Goal: Navigation & Orientation: Find specific page/section

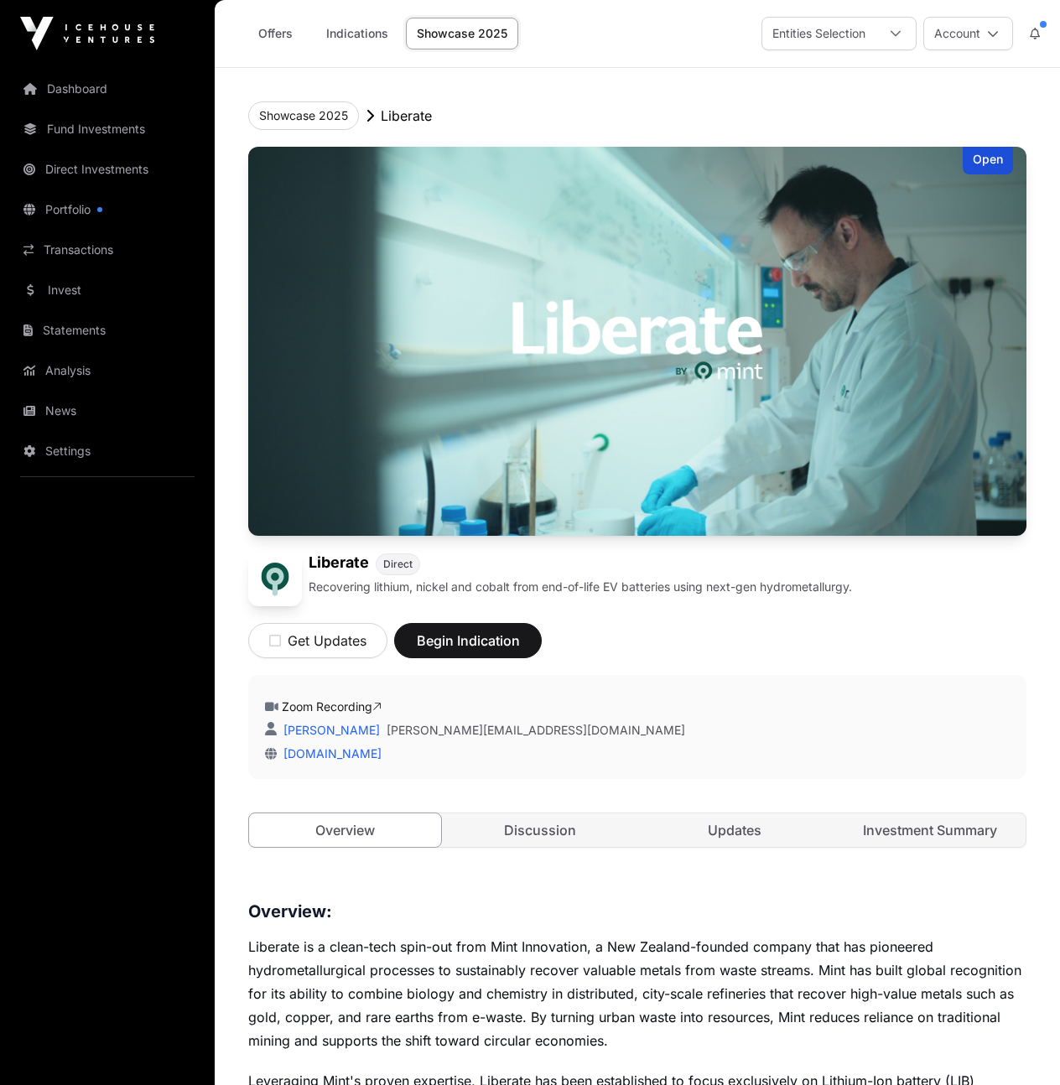
scroll to position [3, 0]
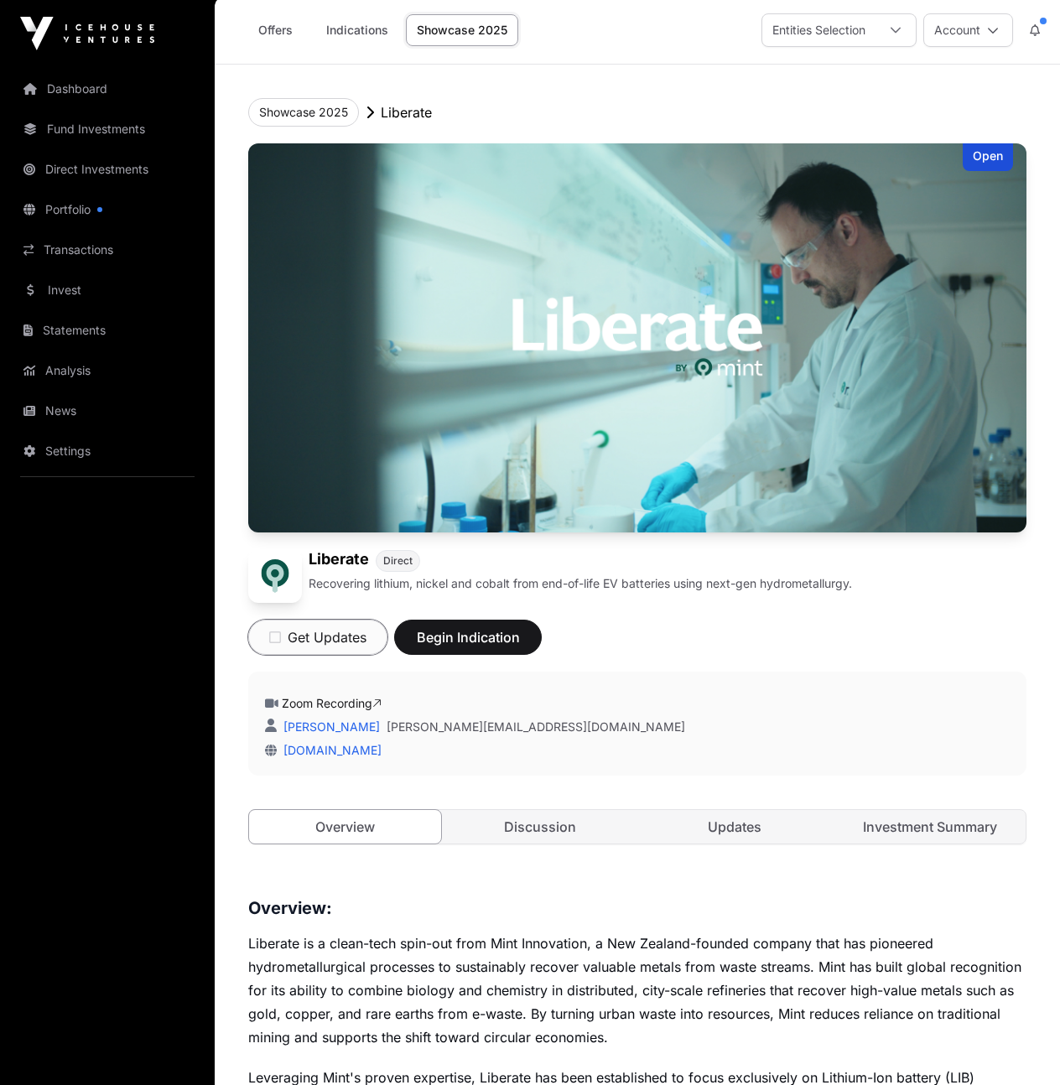
click at [321, 626] on button "Get Updates" at bounding box center [317, 637] width 139 height 35
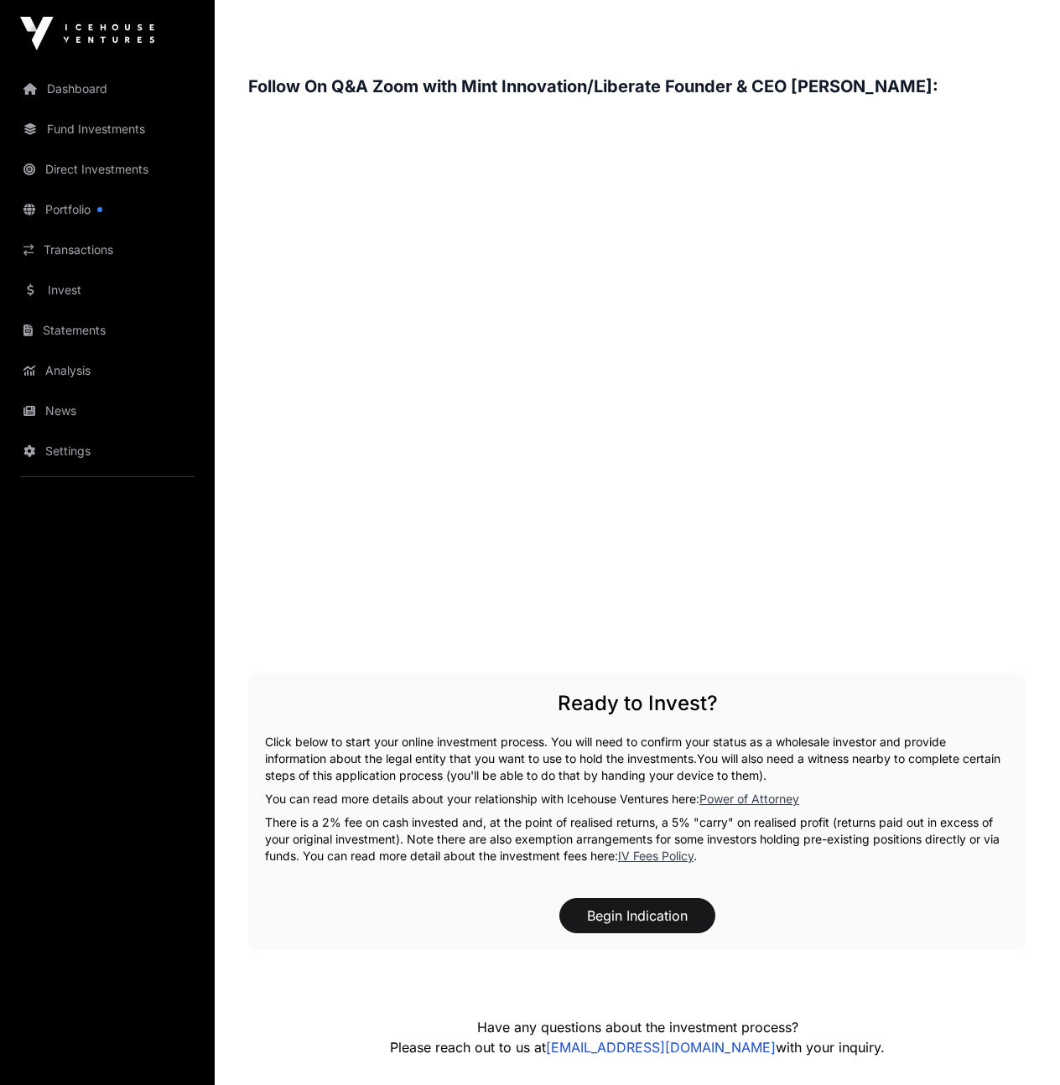
scroll to position [2532, 0]
click at [437, 746] on p "Click below to start your online investment process. You will need to confirm y…" at bounding box center [637, 760] width 745 height 50
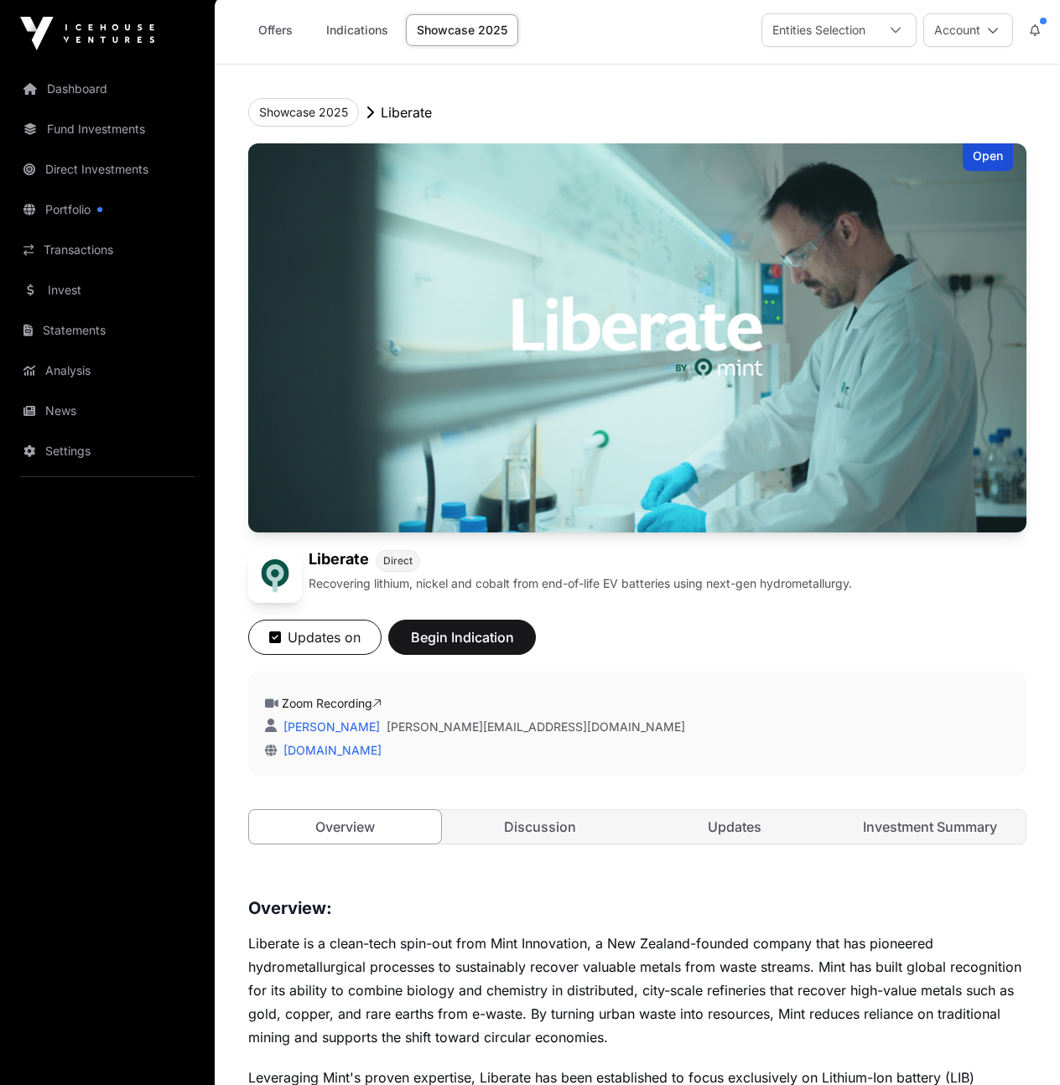
scroll to position [0, 0]
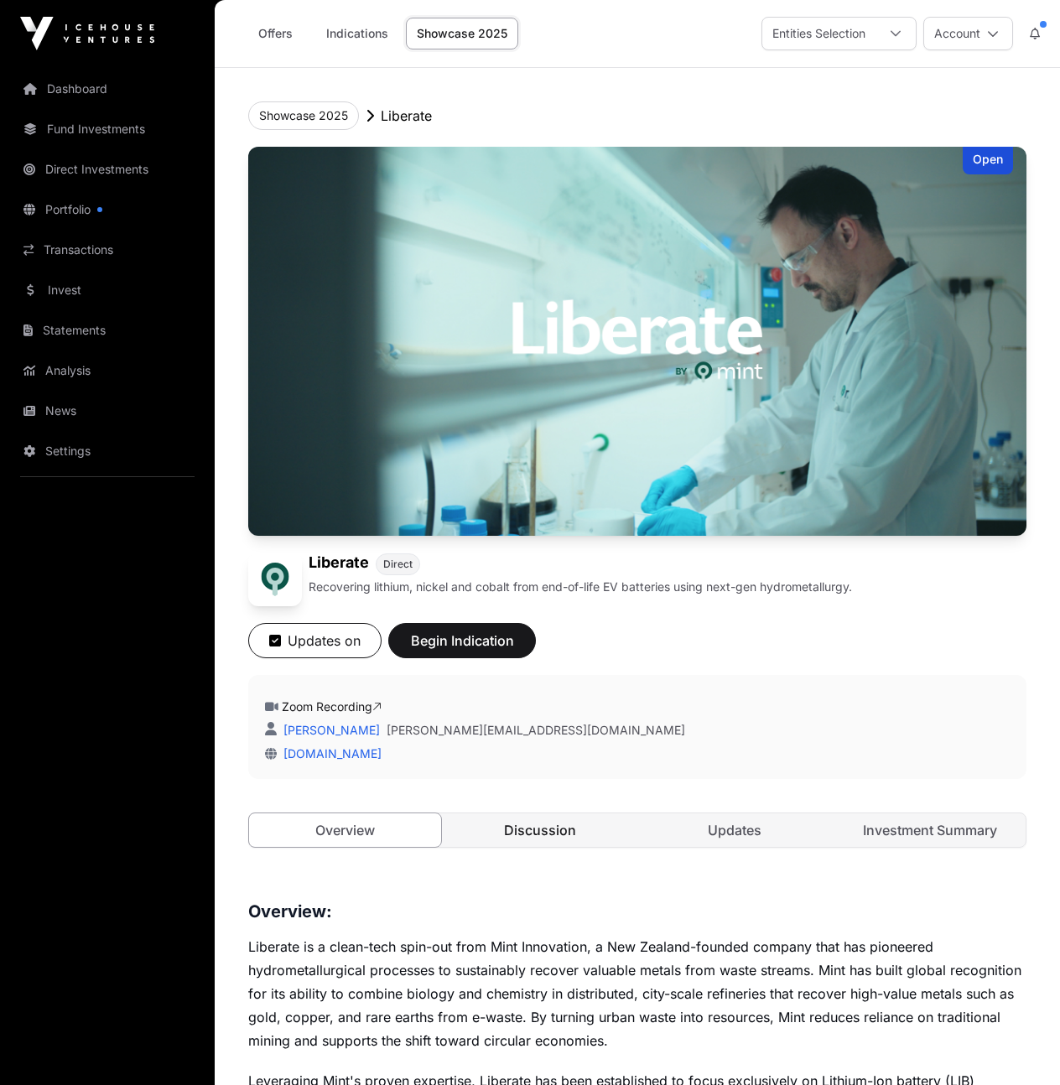
click at [549, 826] on link "Discussion" at bounding box center [540, 831] width 192 height 34
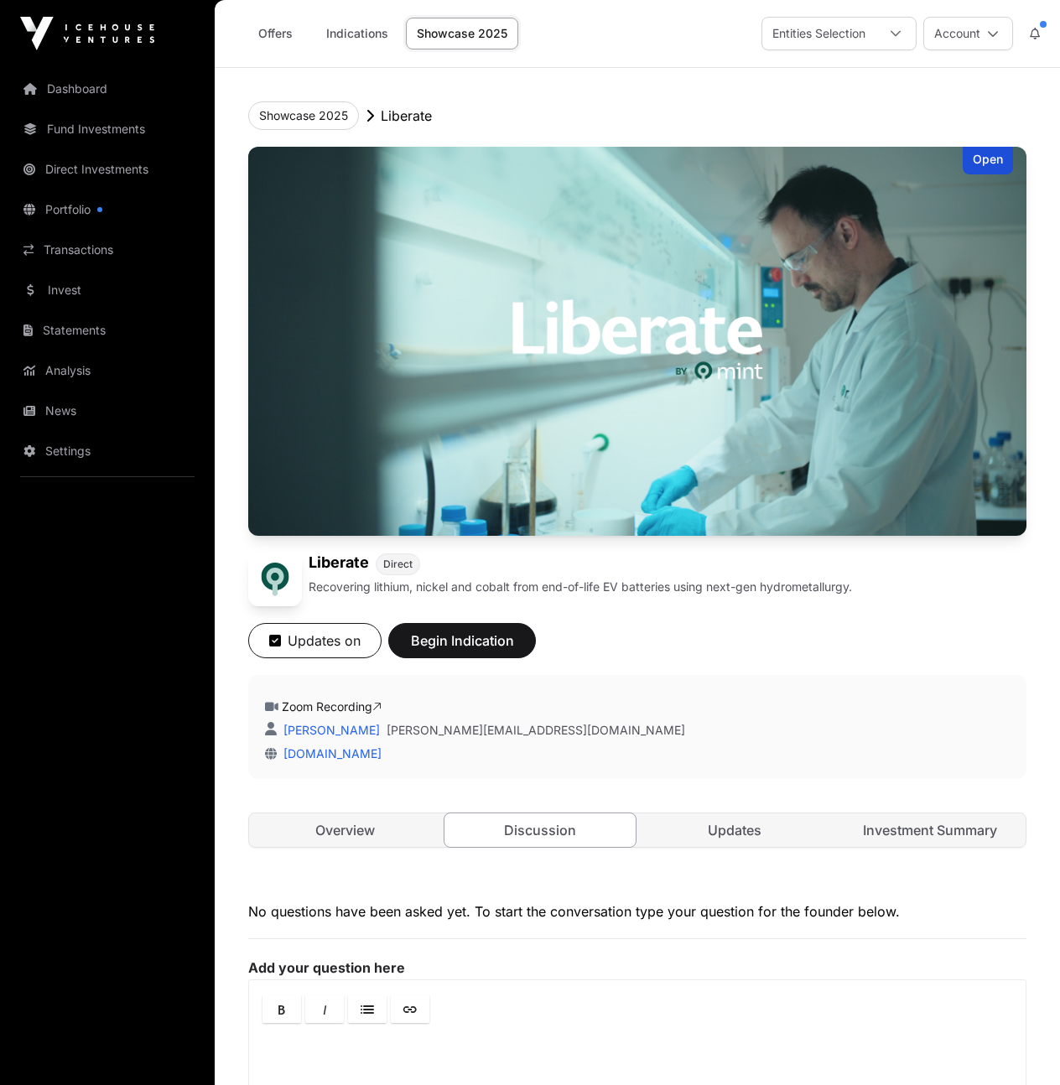
scroll to position [265, 0]
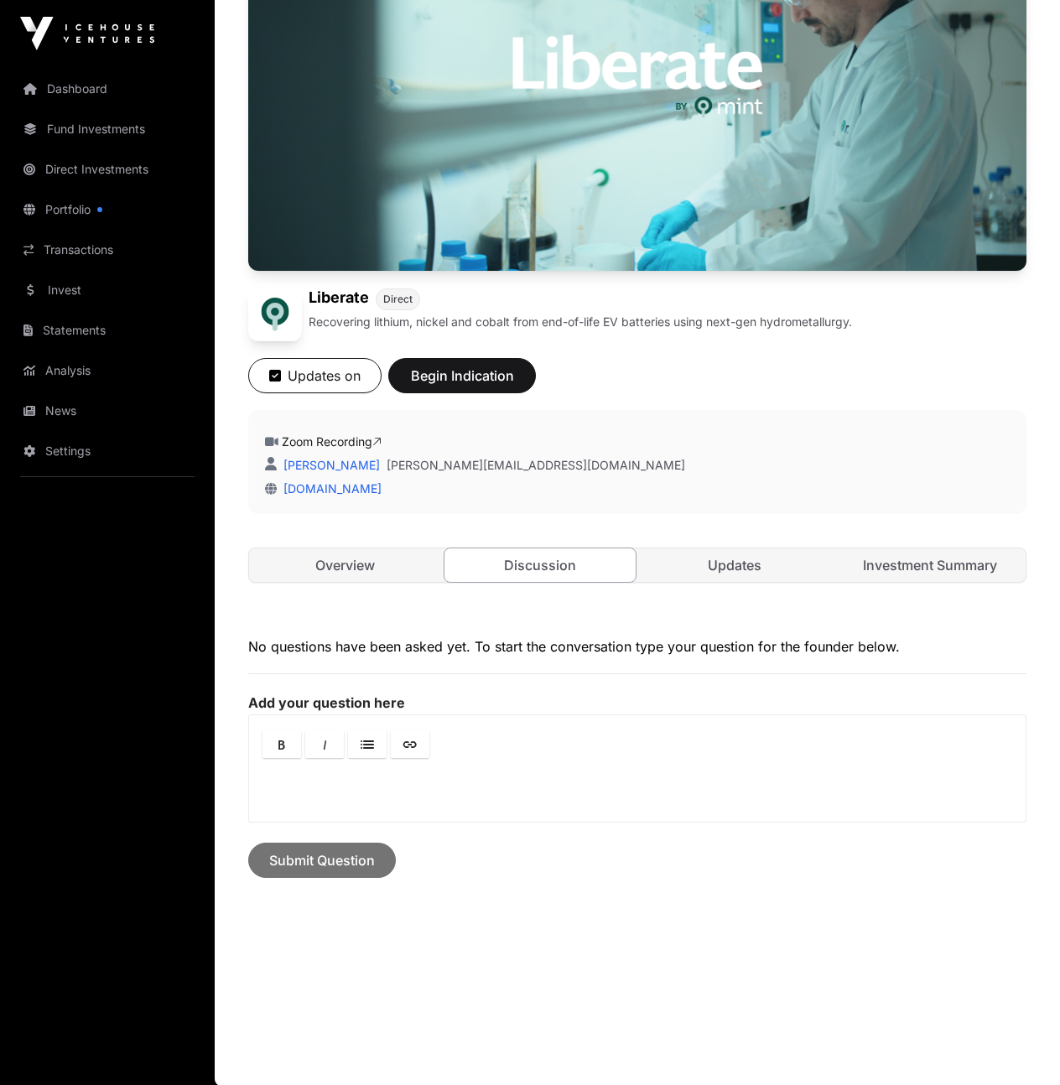
click at [334, 583] on div "Open Liberate Direct Recovering lithium, nickel and cobalt from end-of-life EV …" at bounding box center [637, 249] width 778 height 735
click at [341, 574] on link "Overview" at bounding box center [345, 565] width 192 height 34
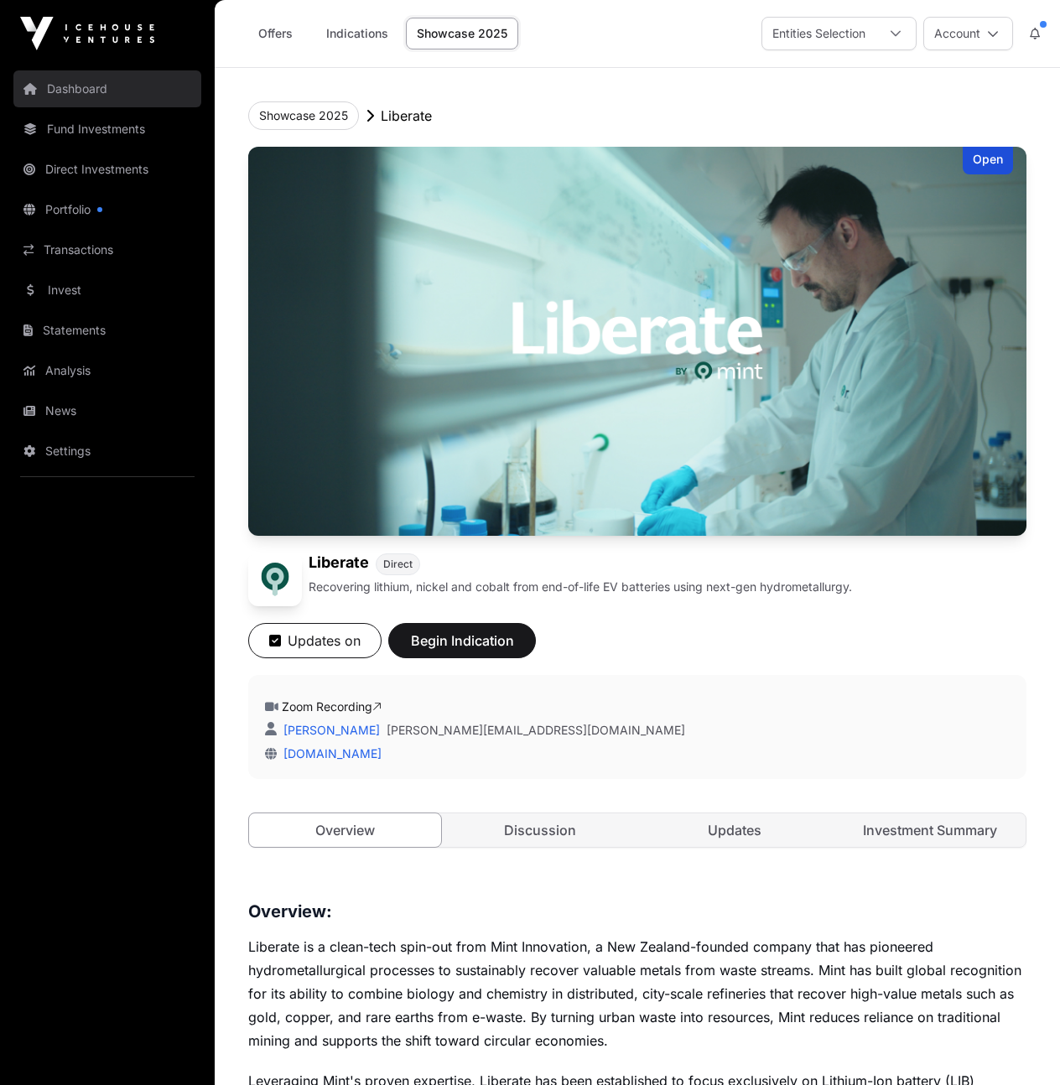
click at [94, 91] on link "Dashboard" at bounding box center [107, 88] width 188 height 37
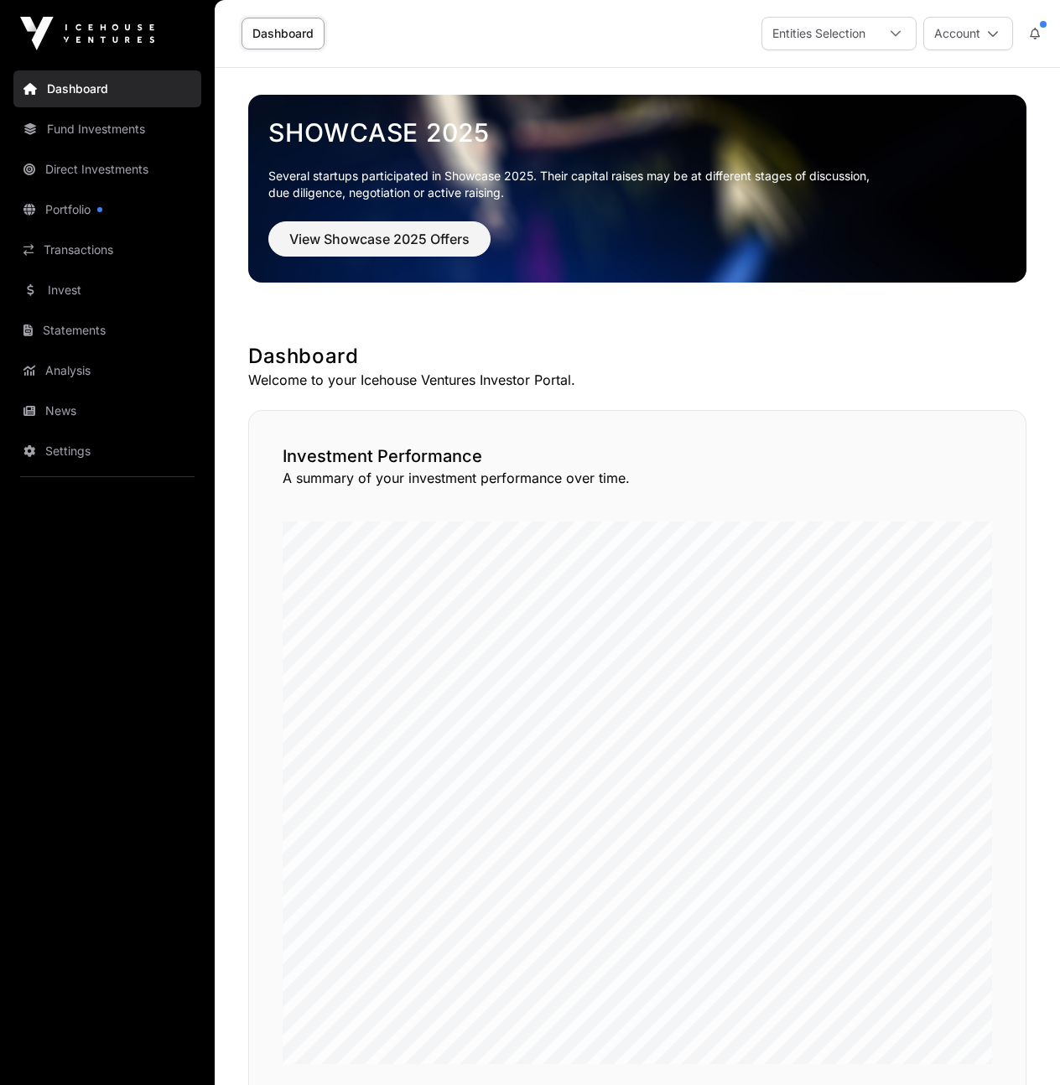
click at [88, 87] on link "Dashboard" at bounding box center [107, 88] width 188 height 37
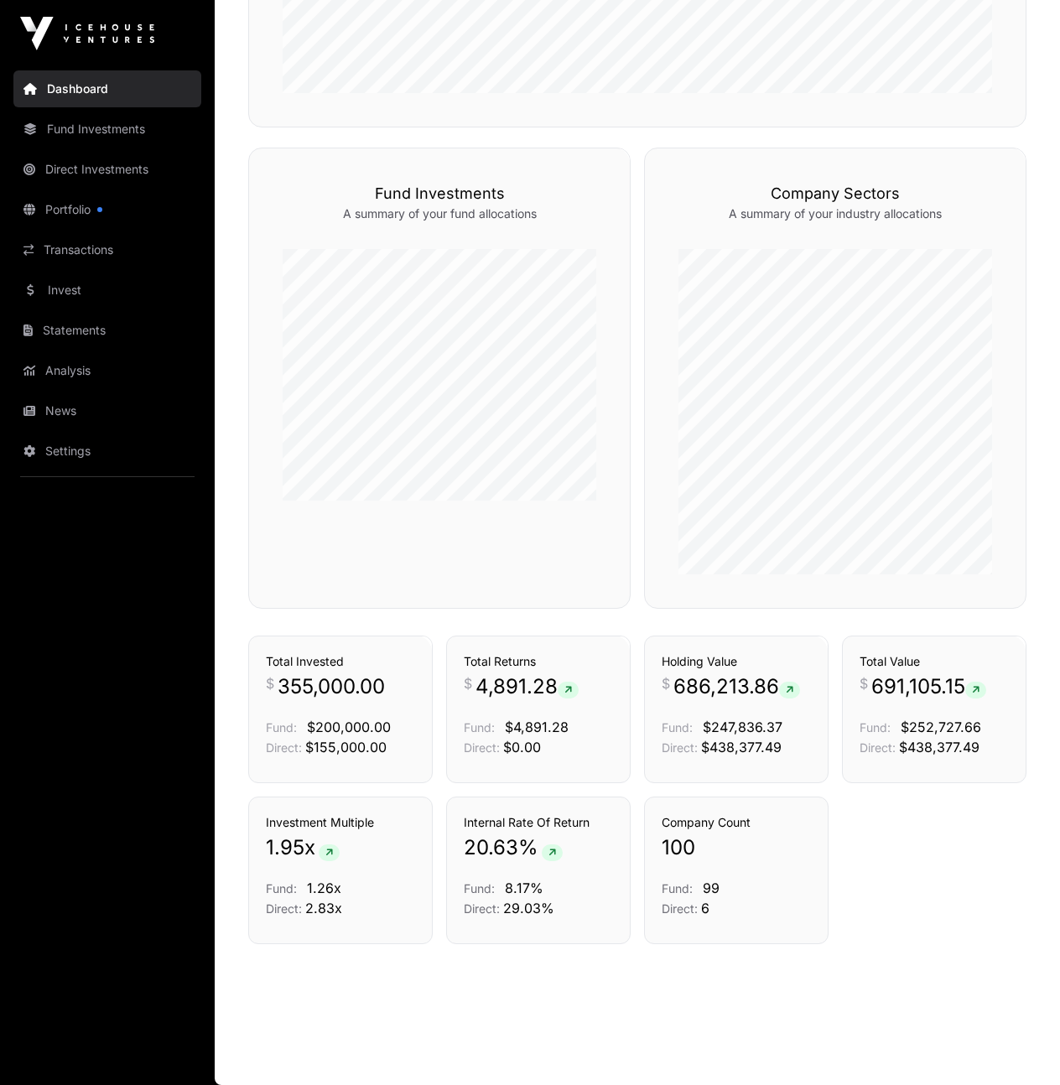
click at [96, 190] on nav "Dashboard Fund Investments Direct Investments Portfolio Transactions Invest Sta…" at bounding box center [107, 569] width 215 height 1005
click at [111, 172] on link "Direct Investments" at bounding box center [107, 169] width 188 height 37
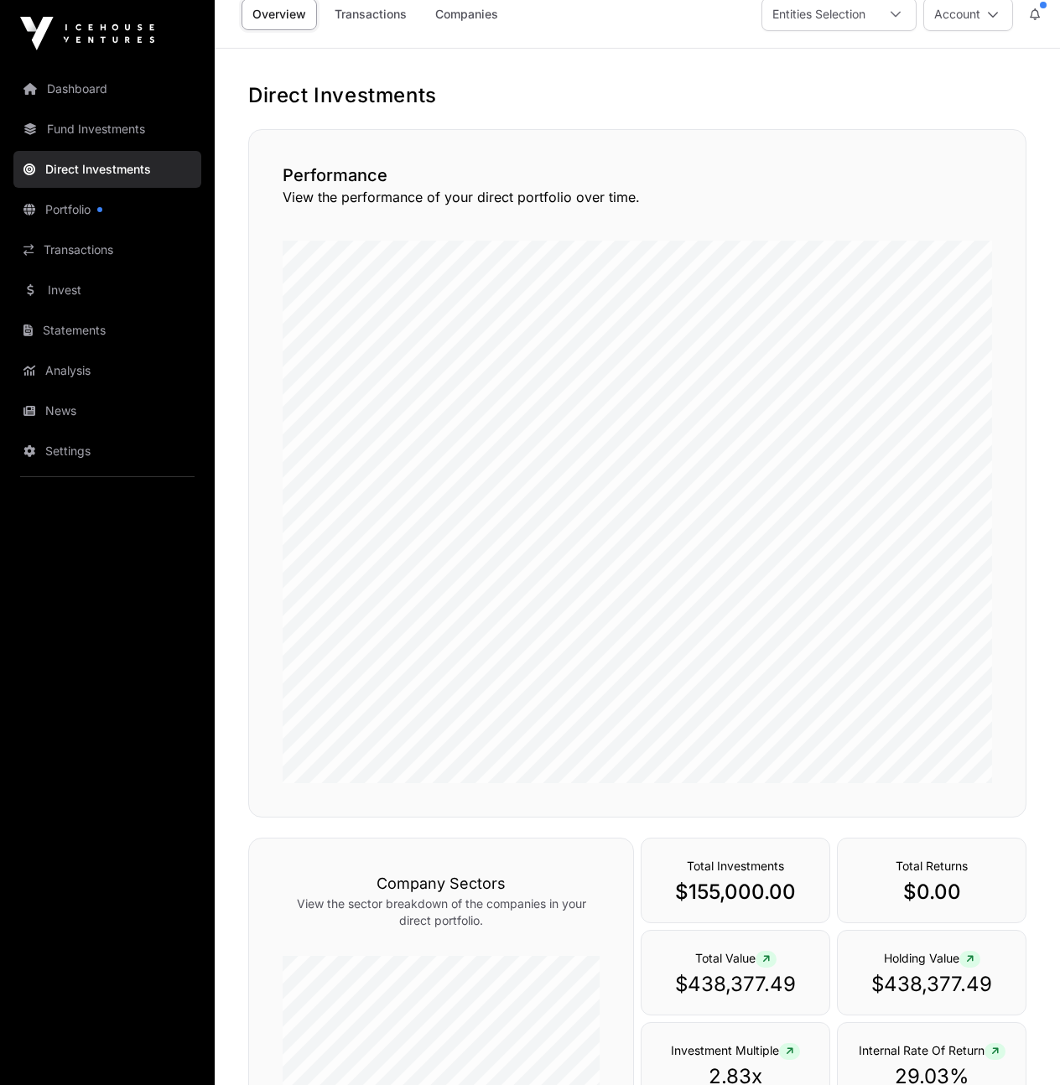
scroll to position [324, 0]
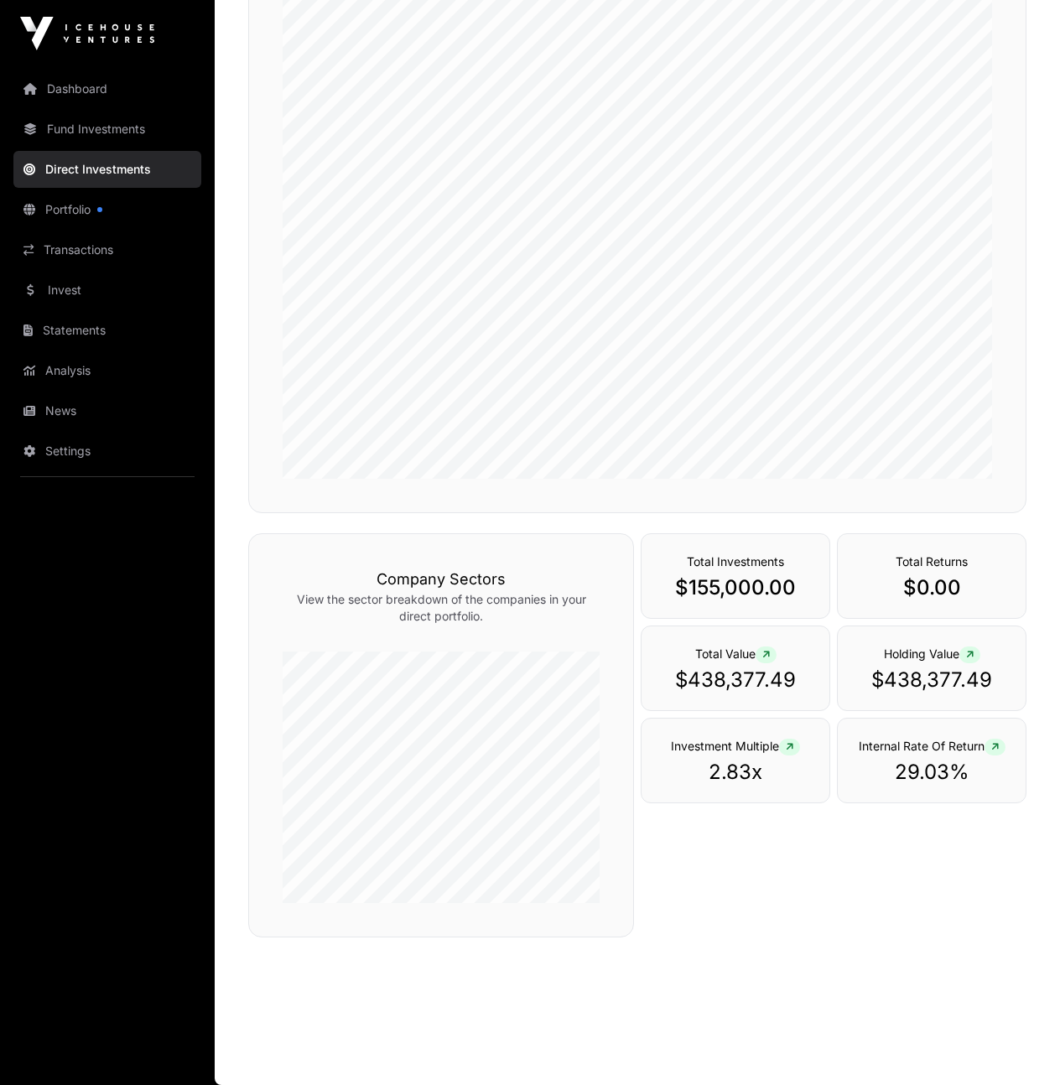
click at [949, 850] on div "Total Investments $155,000.00 Total Returns $0.00 Total Value $438,377.49 Holdi…" at bounding box center [834, 738] width 386 height 411
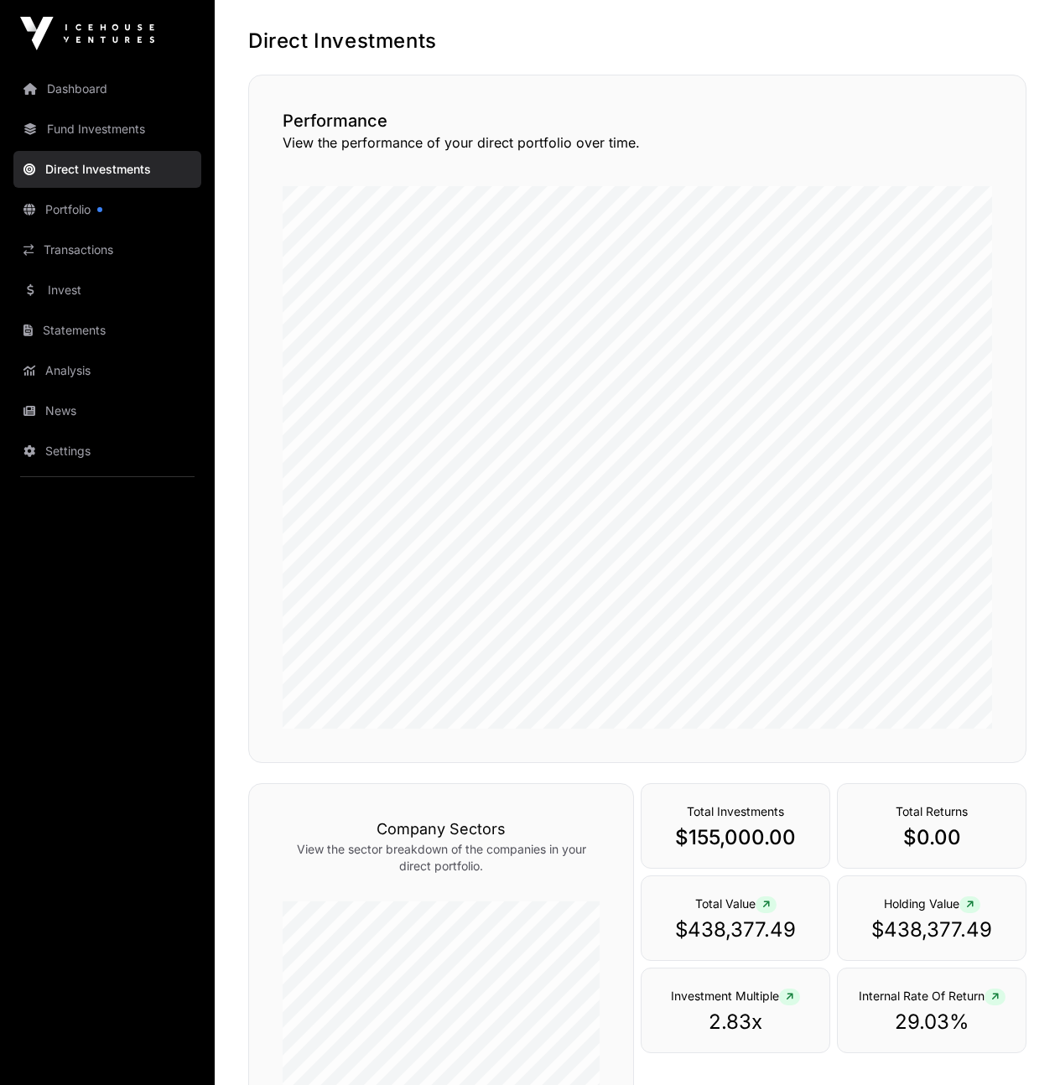
scroll to position [0, 0]
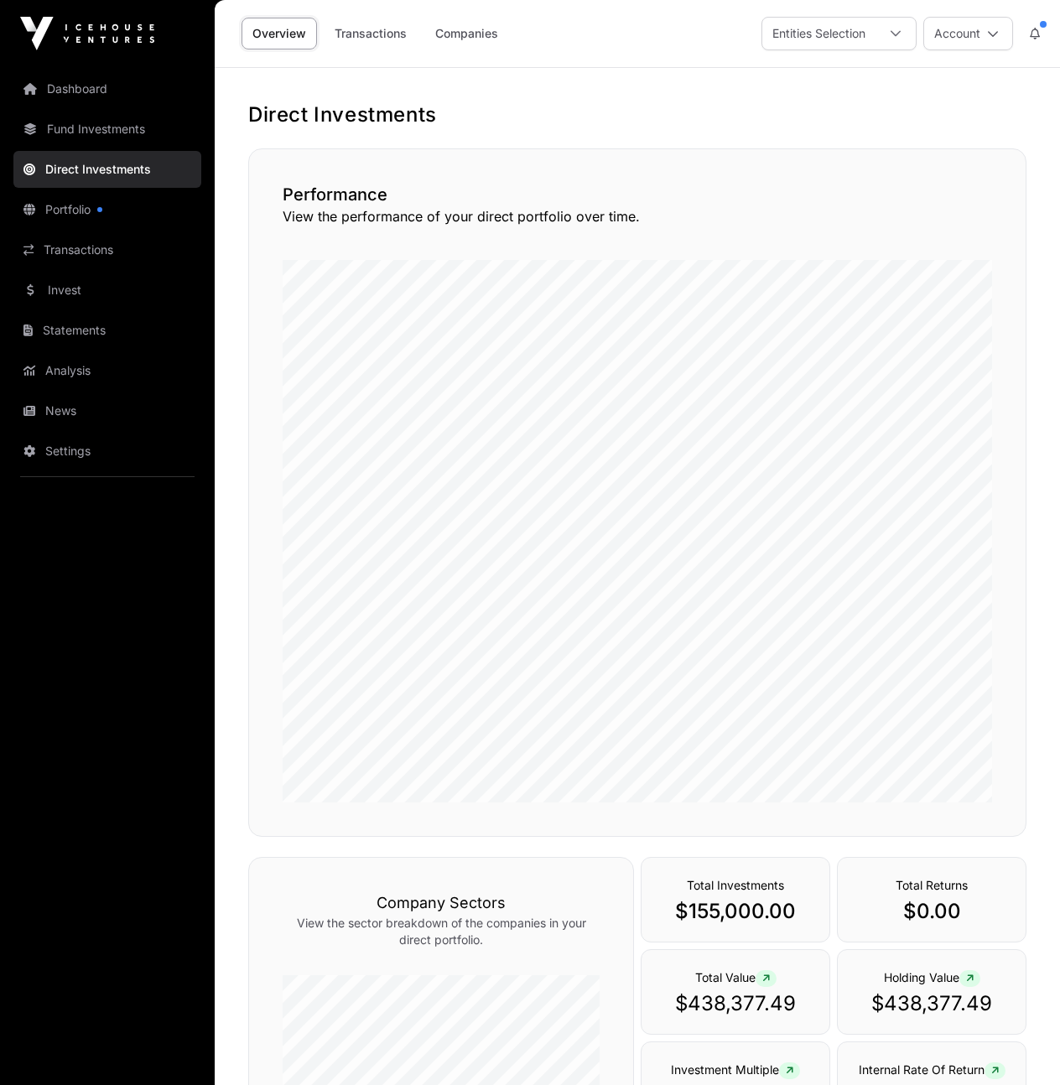
click at [107, 169] on link "Direct Investments" at bounding box center [107, 169] width 188 height 37
click at [61, 130] on link "Fund Investments" at bounding box center [107, 129] width 188 height 37
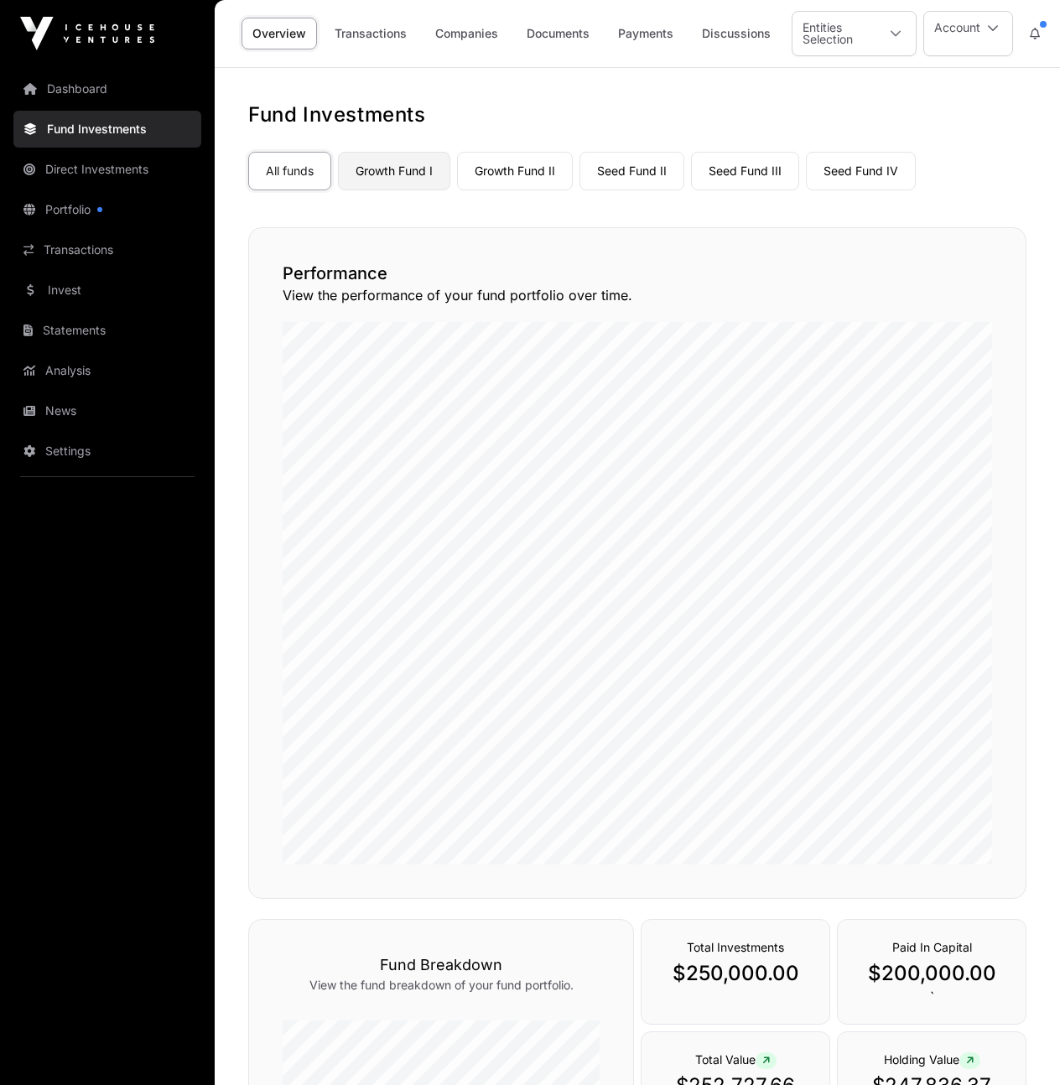
click at [405, 168] on link "Growth Fund I" at bounding box center [394, 171] width 112 height 39
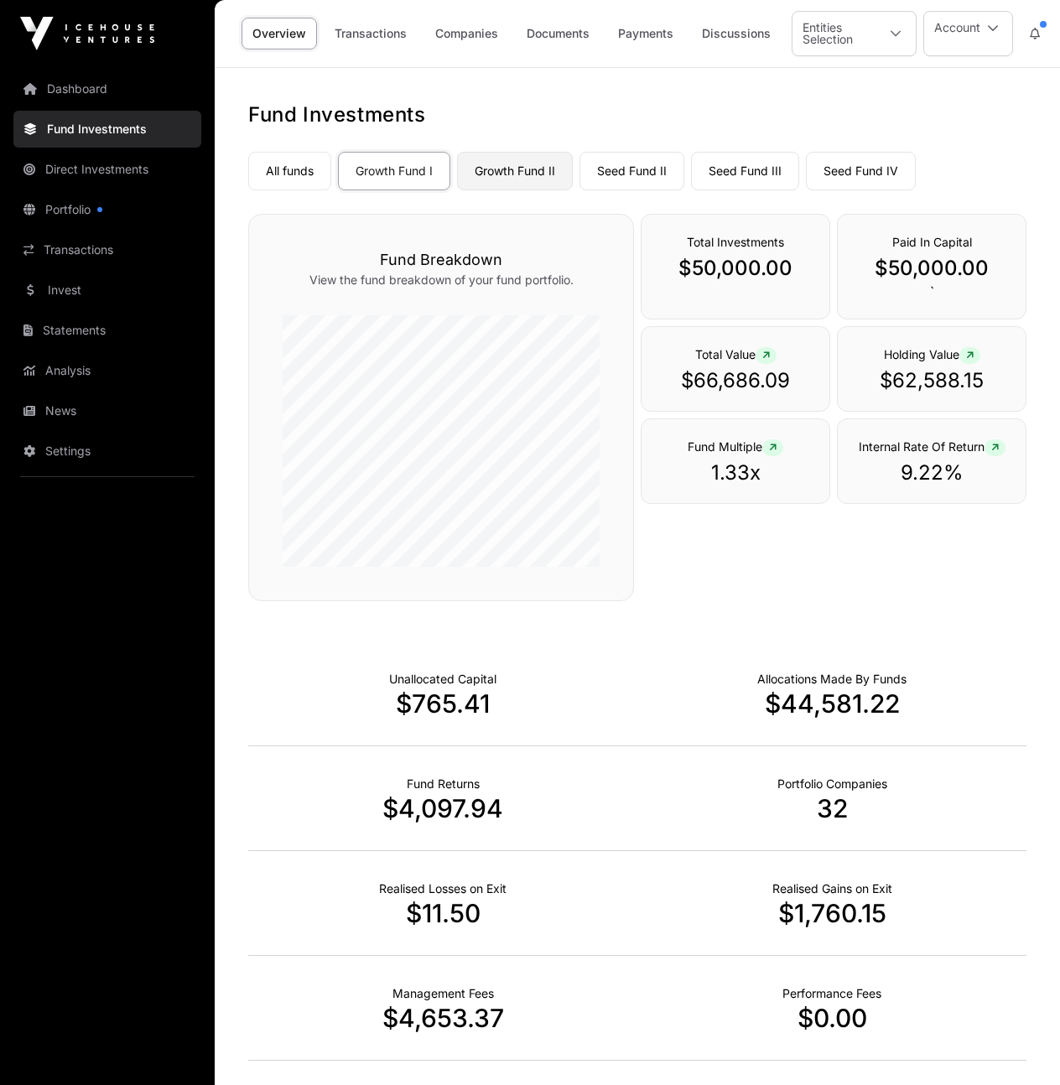
click at [532, 174] on link "Growth Fund II" at bounding box center [515, 171] width 116 height 39
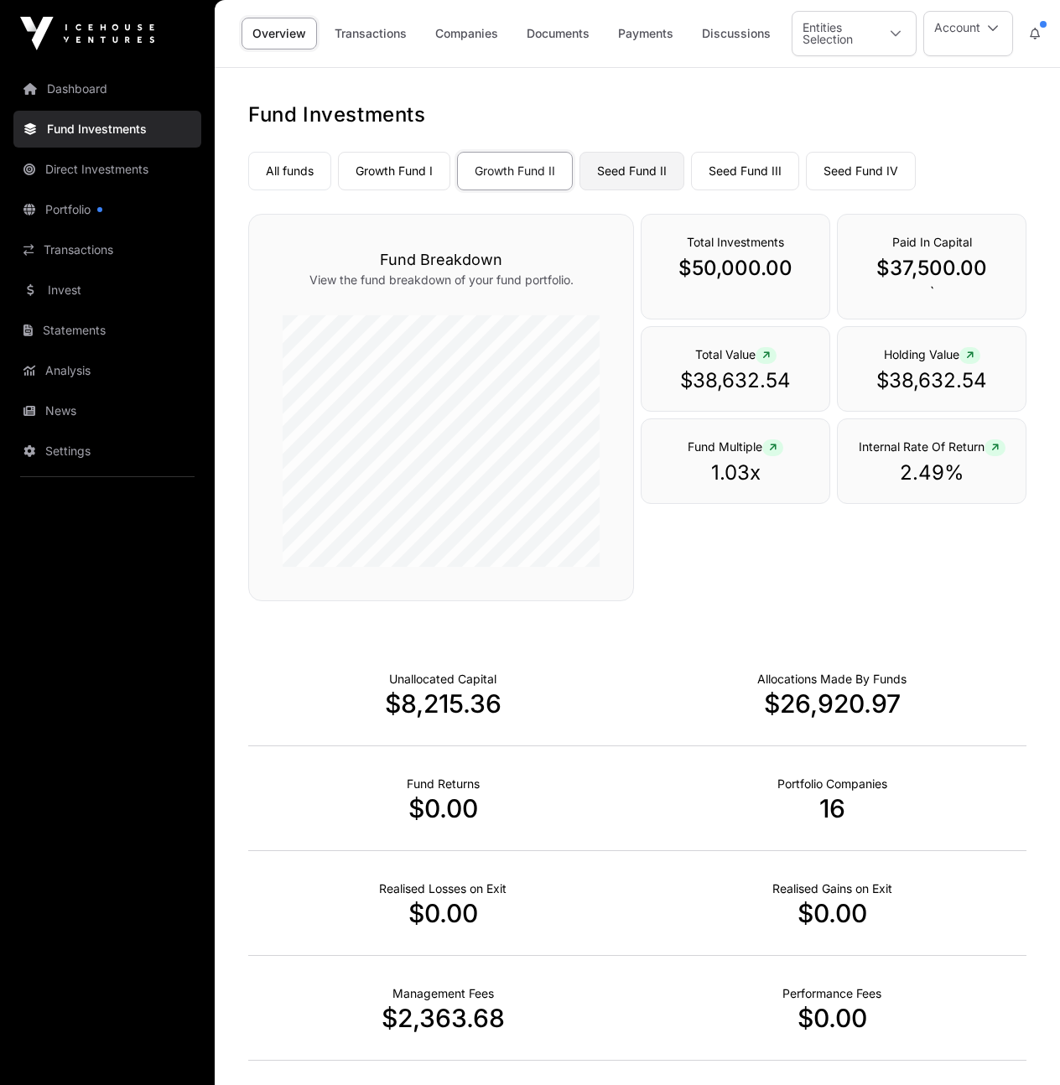
click at [652, 170] on link "Seed Fund II" at bounding box center [632, 171] width 105 height 39
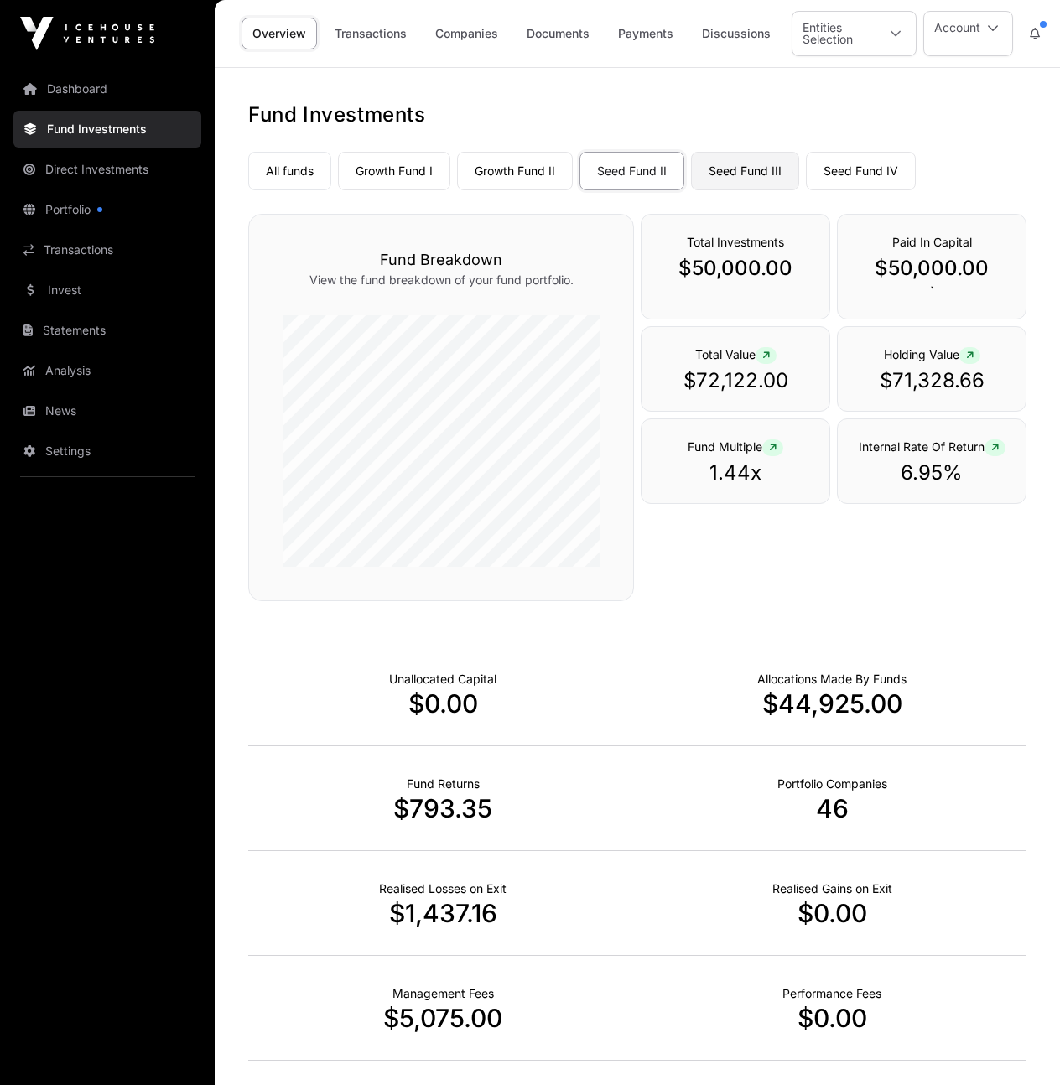
click at [729, 171] on link "Seed Fund III" at bounding box center [745, 171] width 108 height 39
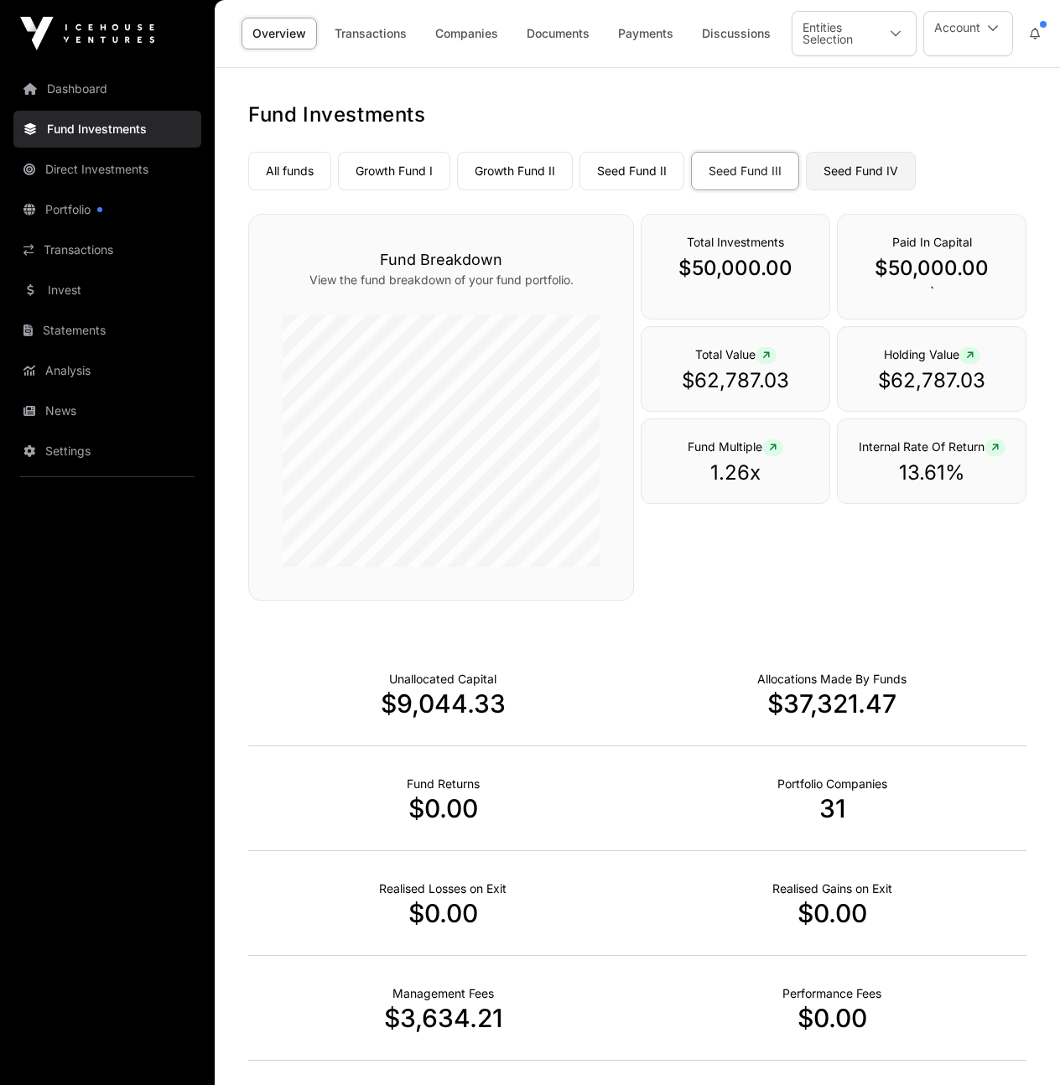
click at [831, 170] on link "Seed Fund IV" at bounding box center [861, 171] width 110 height 39
click at [745, 176] on link "Seed Fund III" at bounding box center [745, 171] width 108 height 39
